Goal: Information Seeking & Learning: Learn about a topic

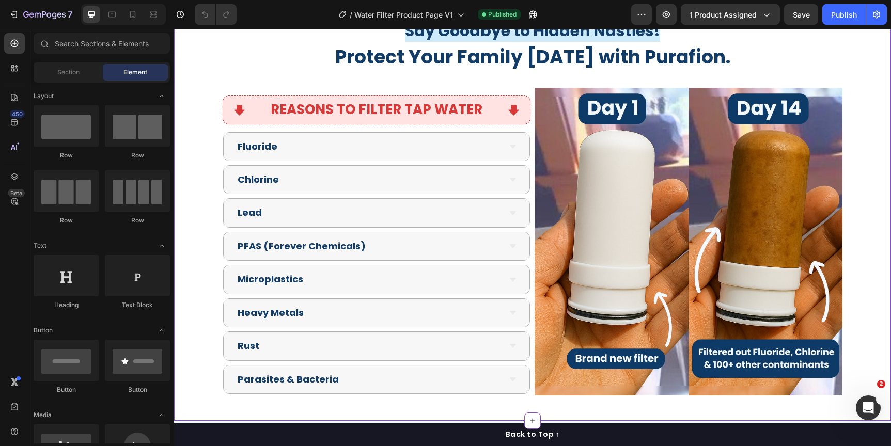
scroll to position [2324, 0]
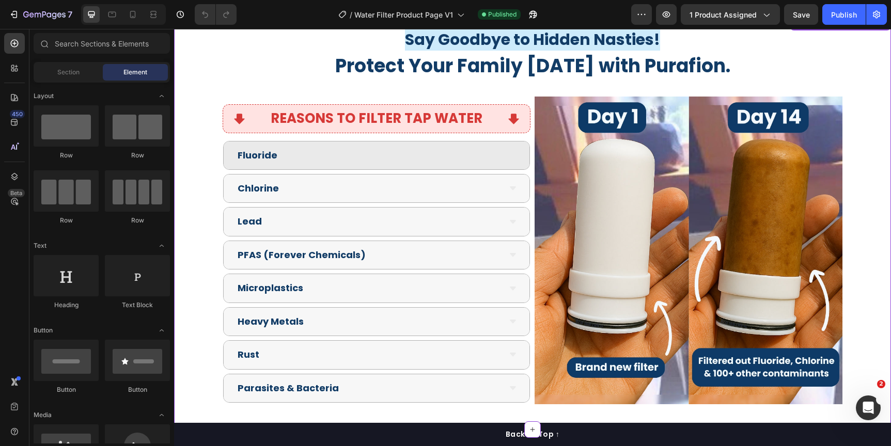
click at [517, 150] on div "Fluoride" at bounding box center [377, 155] width 306 height 28
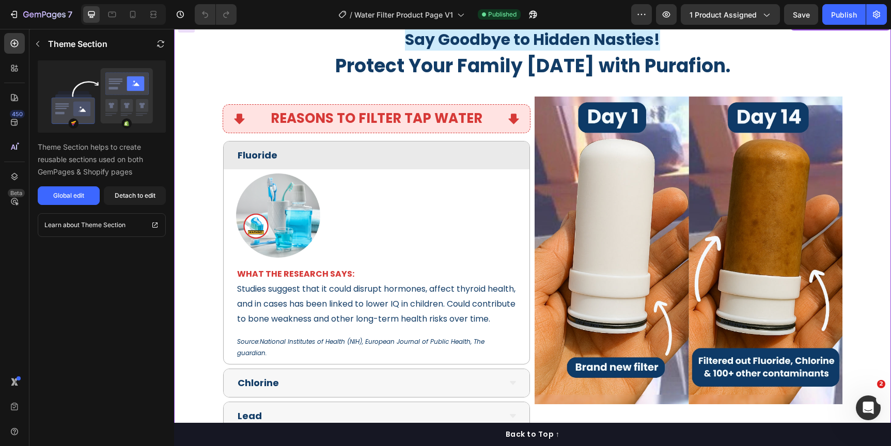
click at [512, 150] on div "Fluoride" at bounding box center [377, 155] width 306 height 28
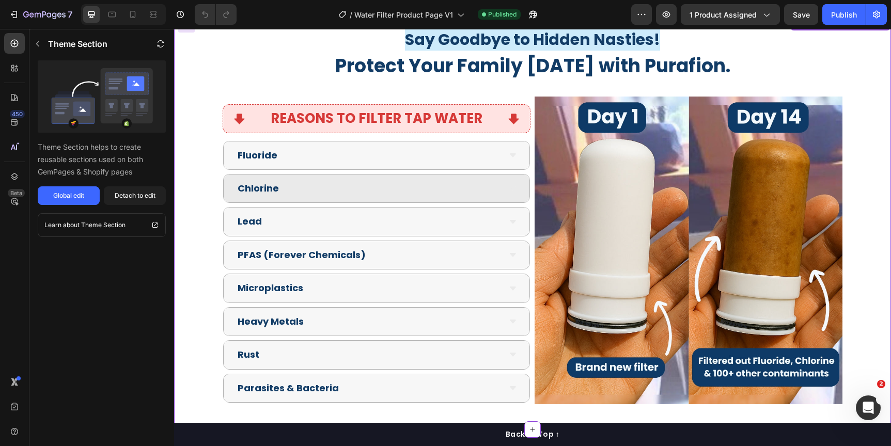
click at [509, 185] on icon at bounding box center [513, 188] width 8 height 8
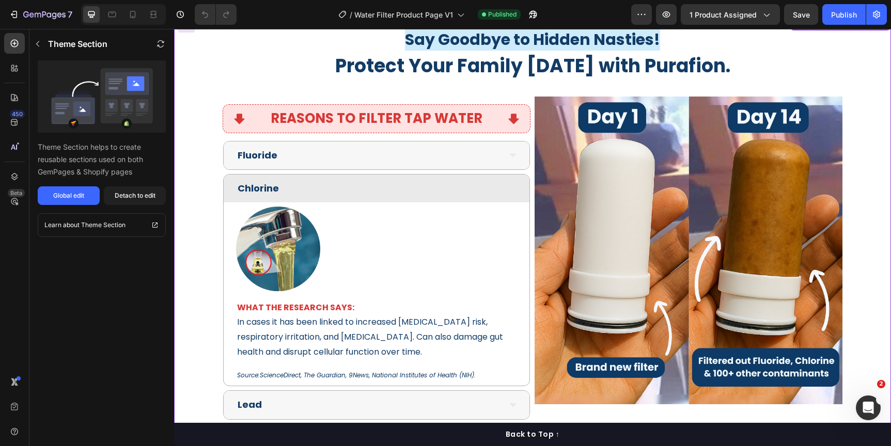
click at [509, 182] on div "Chlorine" at bounding box center [377, 189] width 306 height 28
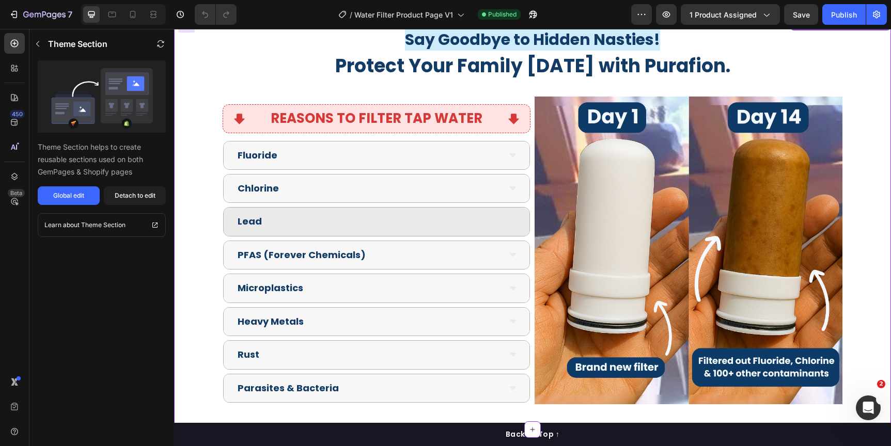
click at [509, 218] on icon at bounding box center [513, 222] width 8 height 8
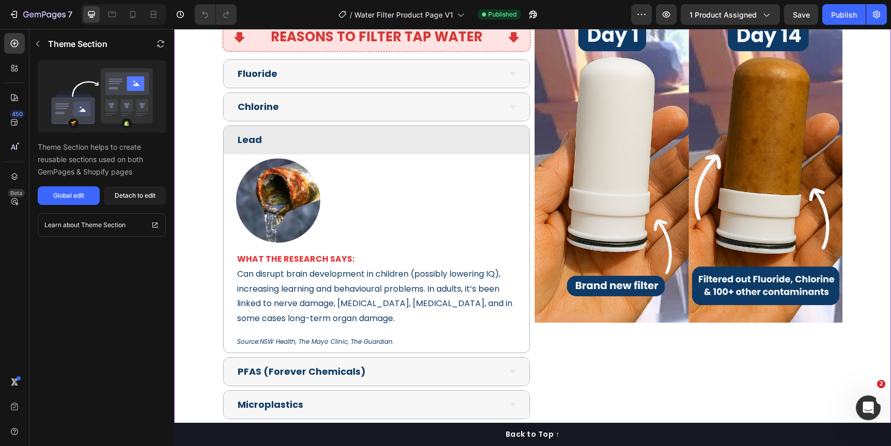
scroll to position [2410, 0]
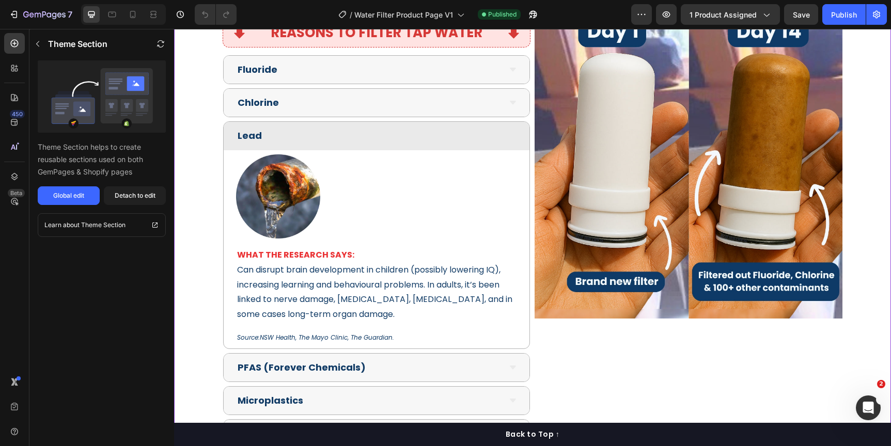
click at [510, 135] on icon at bounding box center [513, 136] width 8 height 8
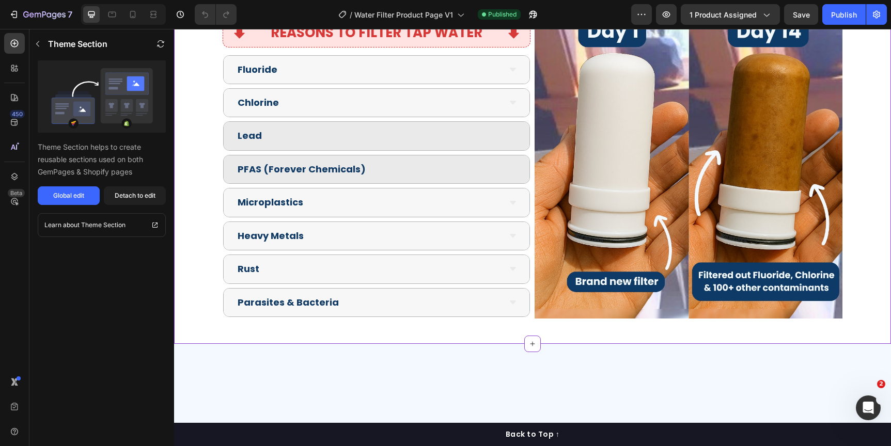
click at [512, 160] on div "PFAS (Forever Chemicals)" at bounding box center [377, 169] width 306 height 28
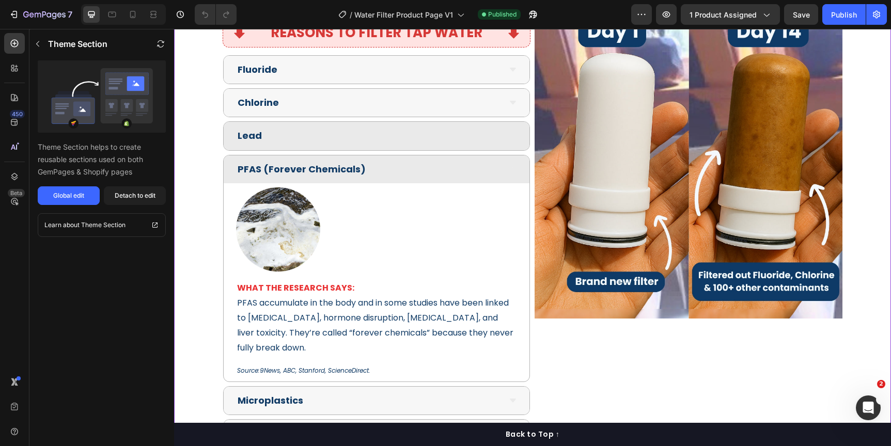
click at [512, 161] on div "PFAS (Forever Chemicals)" at bounding box center [377, 169] width 306 height 28
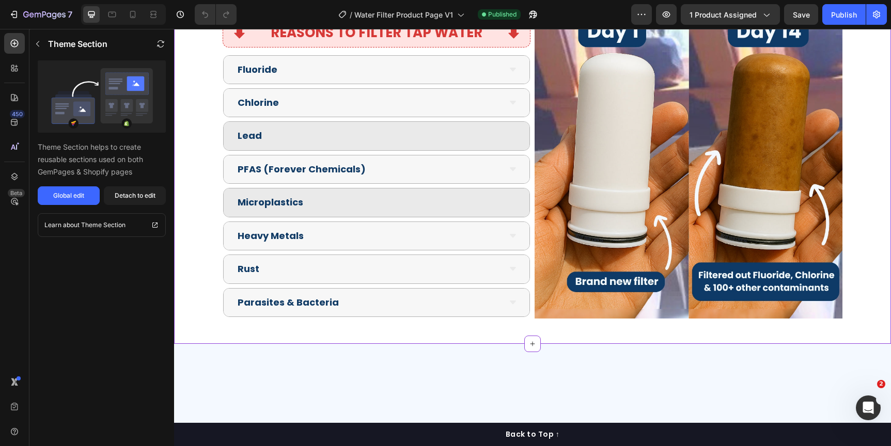
click at [517, 197] on div "Microplastics" at bounding box center [377, 202] width 306 height 28
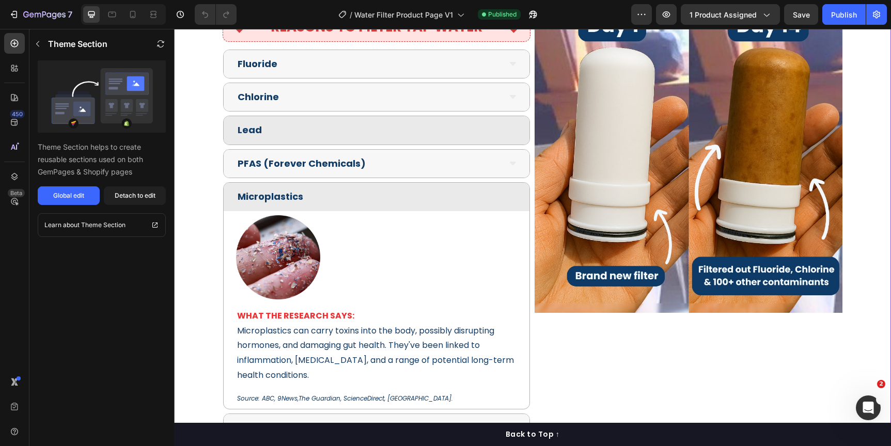
scroll to position [2416, 0]
click at [510, 191] on div "Microplastics" at bounding box center [377, 196] width 306 height 28
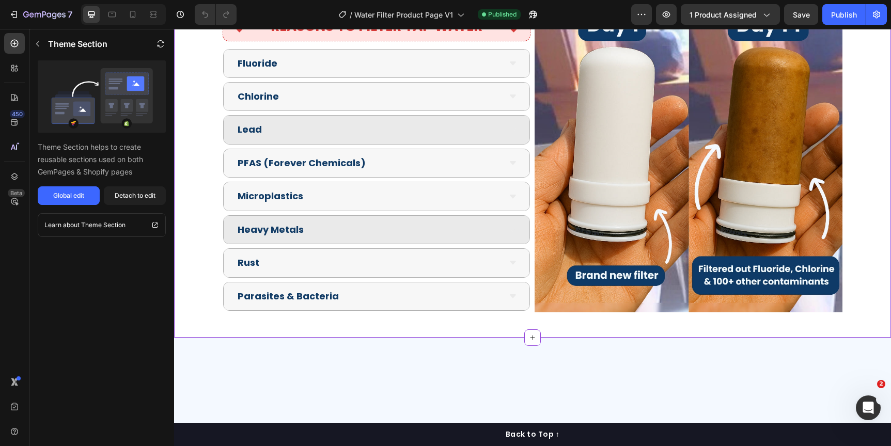
click at [508, 220] on div "Heavy Metals" at bounding box center [377, 230] width 306 height 28
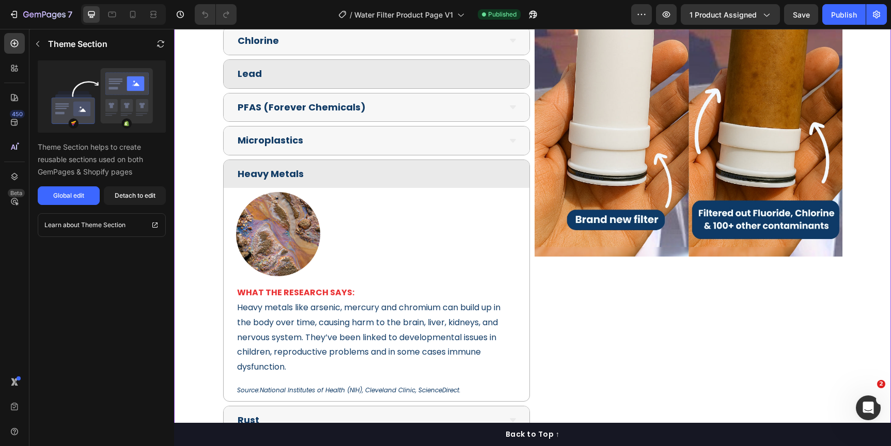
scroll to position [2481, 0]
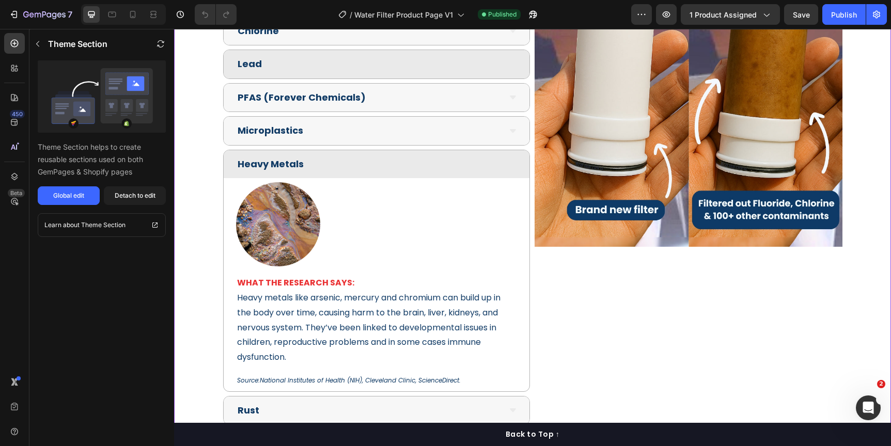
click at [510, 161] on icon at bounding box center [513, 164] width 8 height 8
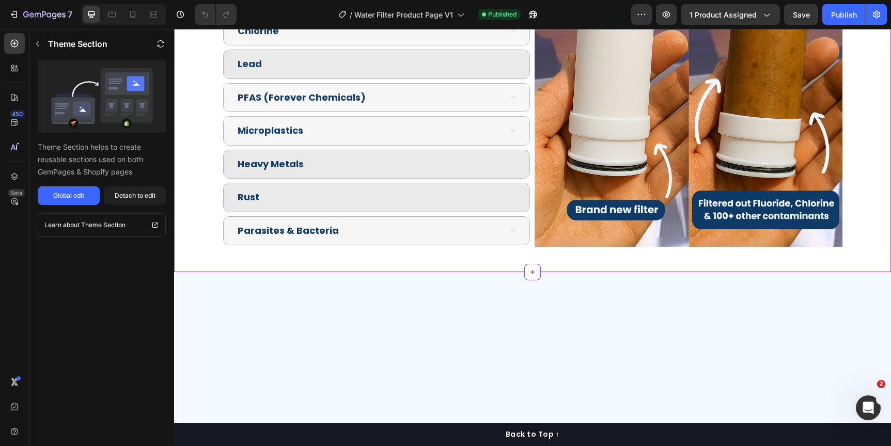
click at [508, 190] on div "Rust" at bounding box center [377, 197] width 306 height 28
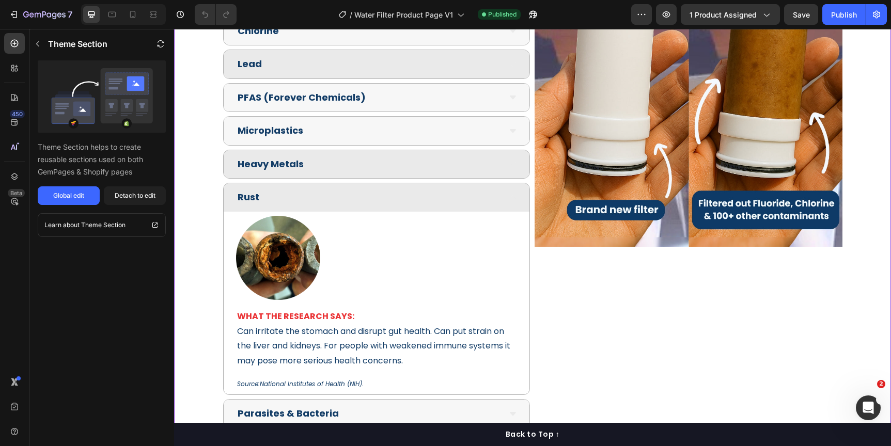
click at [515, 194] on div "Rust" at bounding box center [377, 197] width 306 height 28
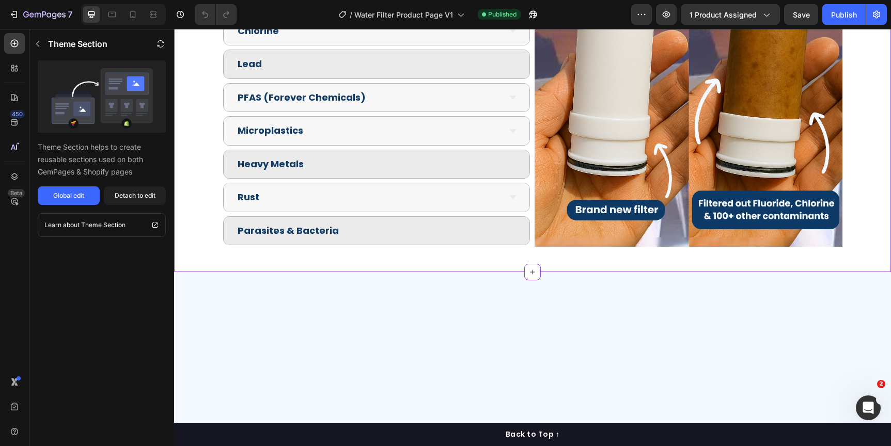
click at [511, 232] on icon at bounding box center [513, 231] width 8 height 8
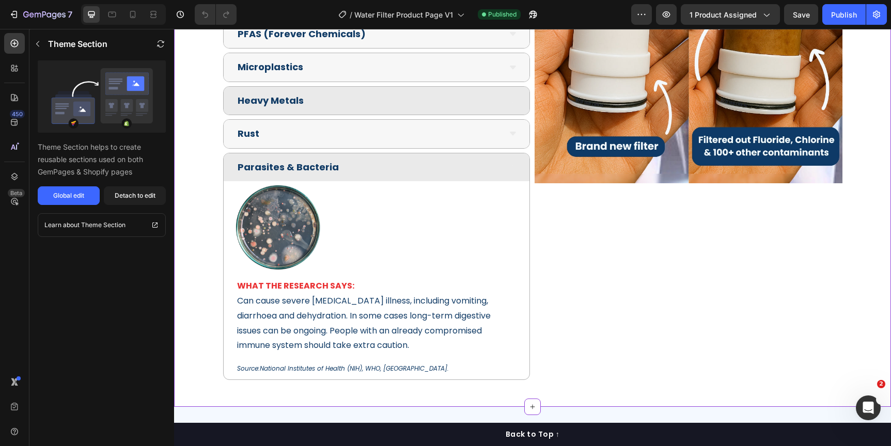
scroll to position [2548, 0]
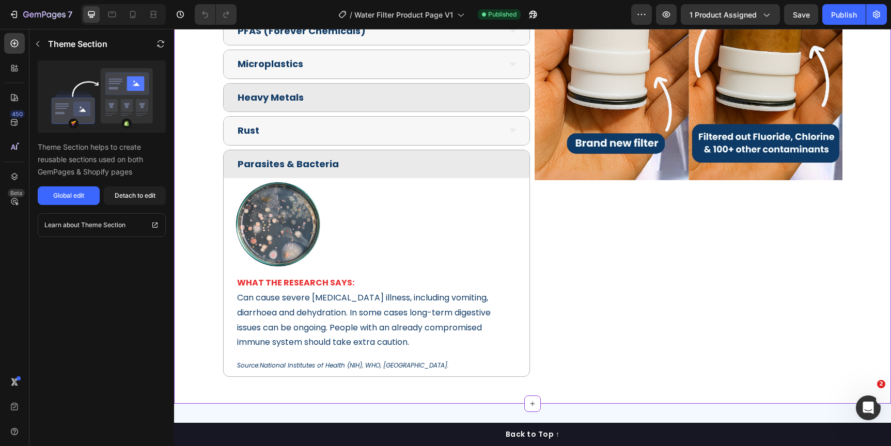
click at [510, 161] on icon at bounding box center [513, 164] width 8 height 8
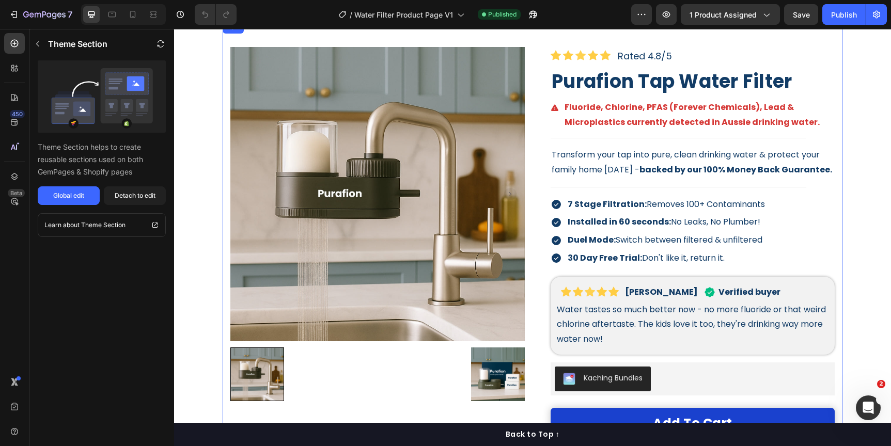
scroll to position [0, 0]
